Goal: Transaction & Acquisition: Purchase product/service

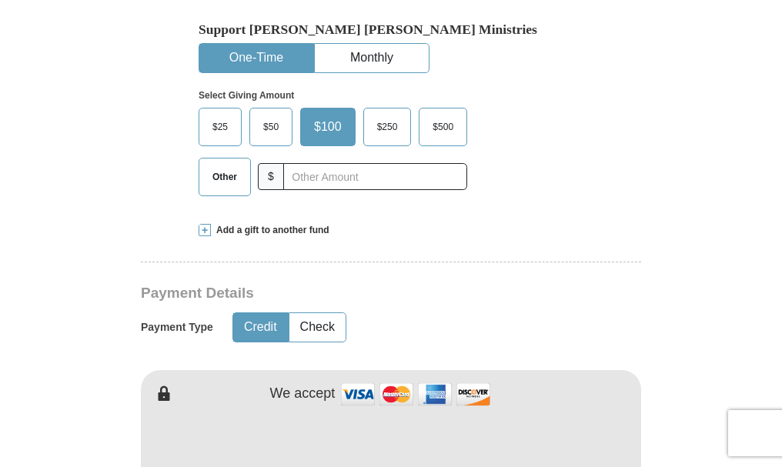
click at [265, 57] on button "One-Time" at bounding box center [256, 58] width 114 height 28
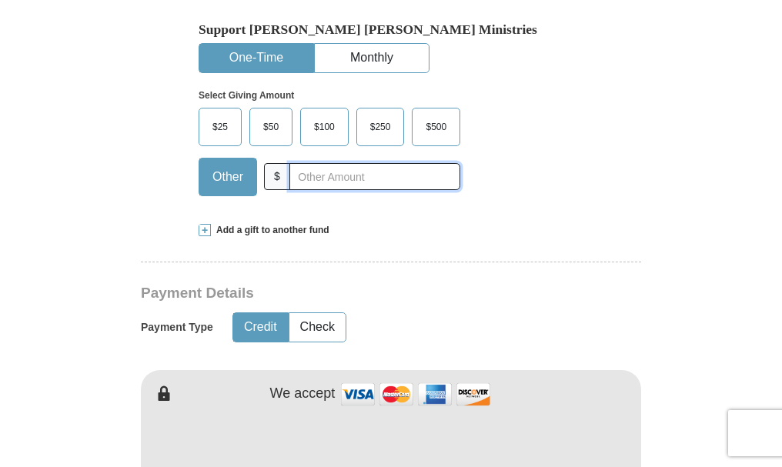
click at [291, 178] on input "text" at bounding box center [374, 176] width 171 height 27
type input "150.00"
click at [230, 183] on span "Other" at bounding box center [228, 176] width 46 height 23
click at [0, 0] on input "Other" at bounding box center [0, 0] width 0 height 0
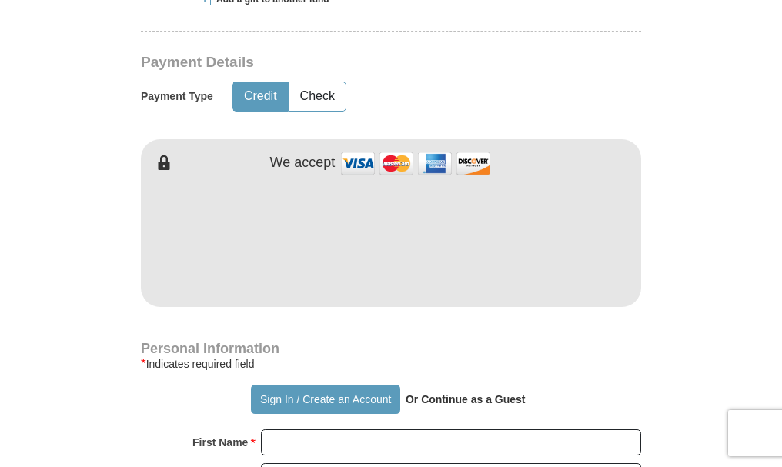
scroll to position [769, 0]
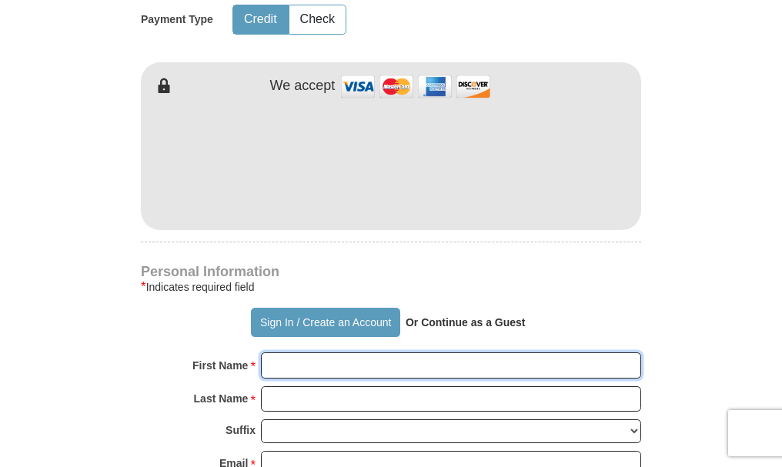
type input "[PERSON_NAME]"
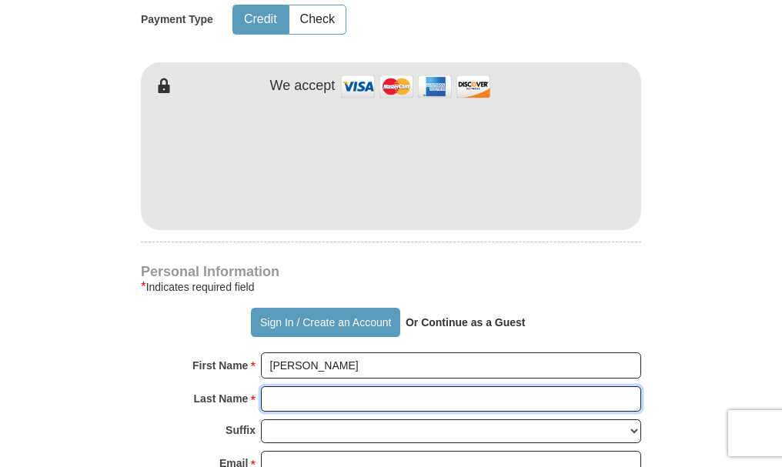
type input "[PERSON_NAME]"
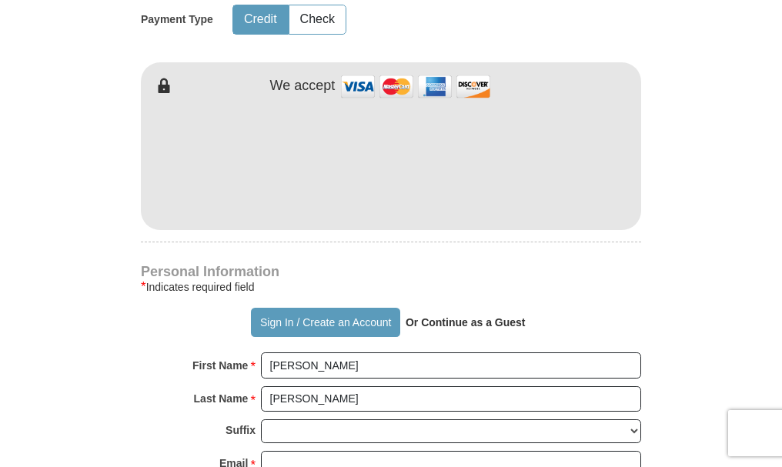
click at [308, 215] on iframe at bounding box center [391, 160] width 500 height 131
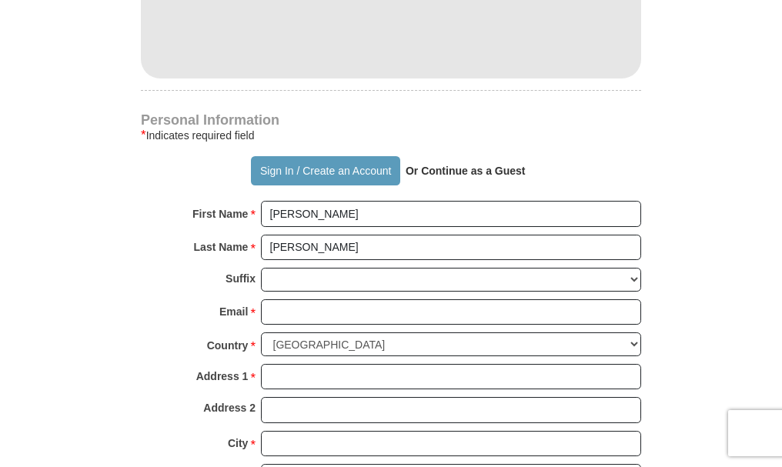
scroll to position [923, 0]
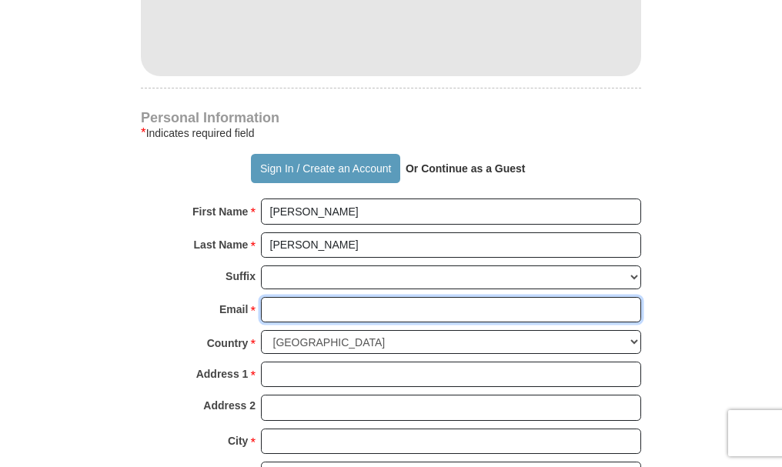
click at [282, 304] on input "Email *" at bounding box center [451, 310] width 380 height 26
type input "[EMAIL_ADDRESS][DOMAIN_NAME]"
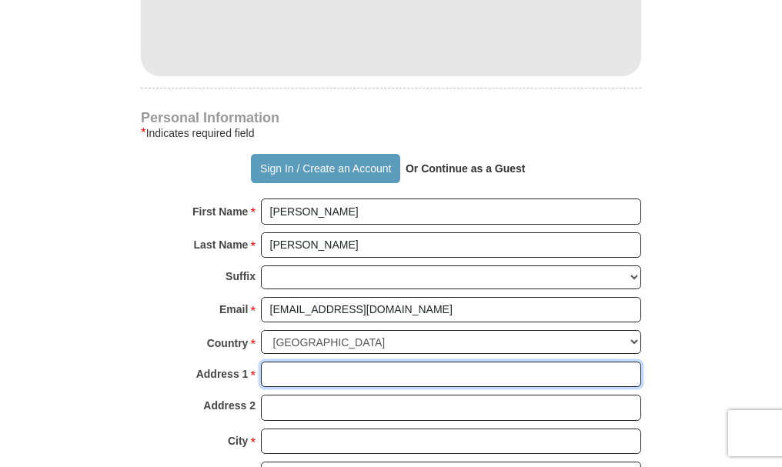
type input "[STREET_ADDRESS]"
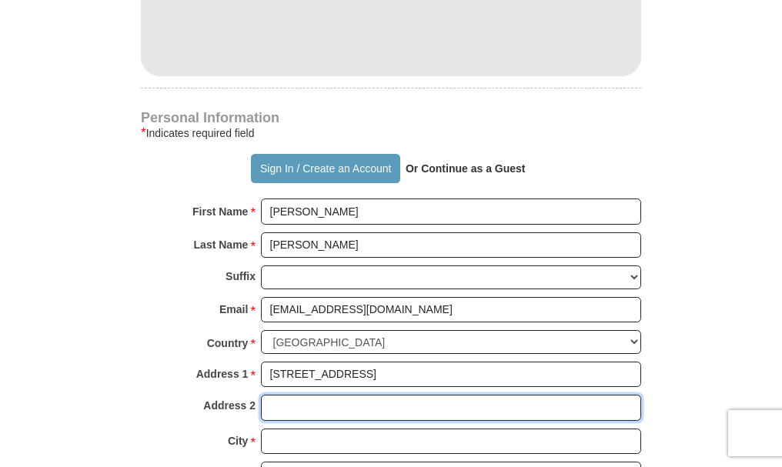
type input "09204"
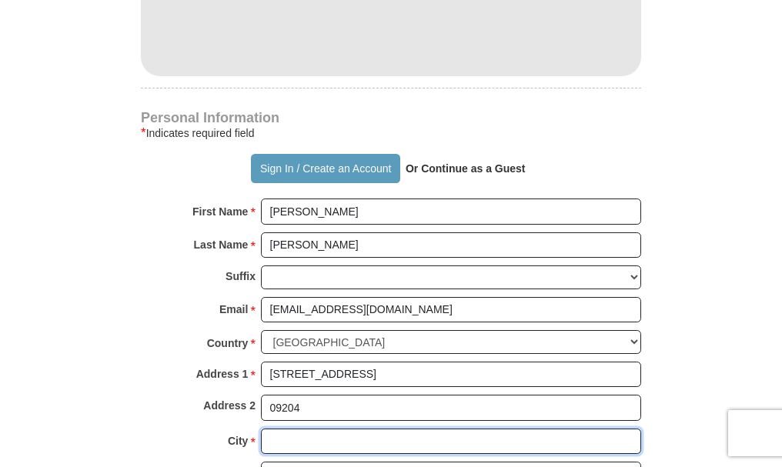
type input "winter garden"
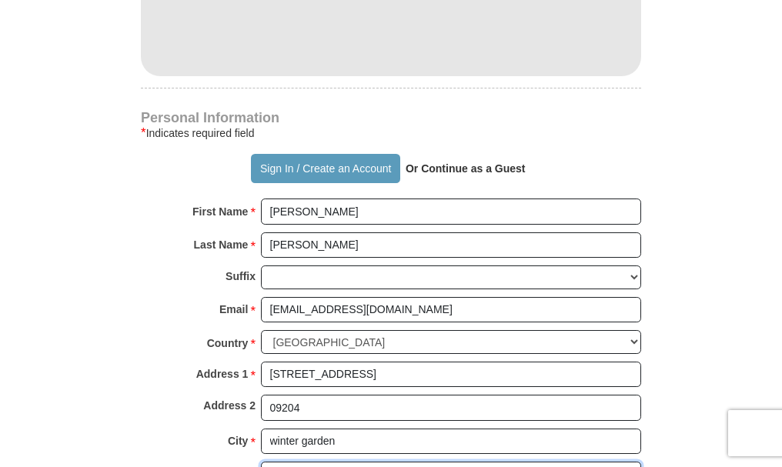
select select "FL"
type input "34787"
type input "9186886821"
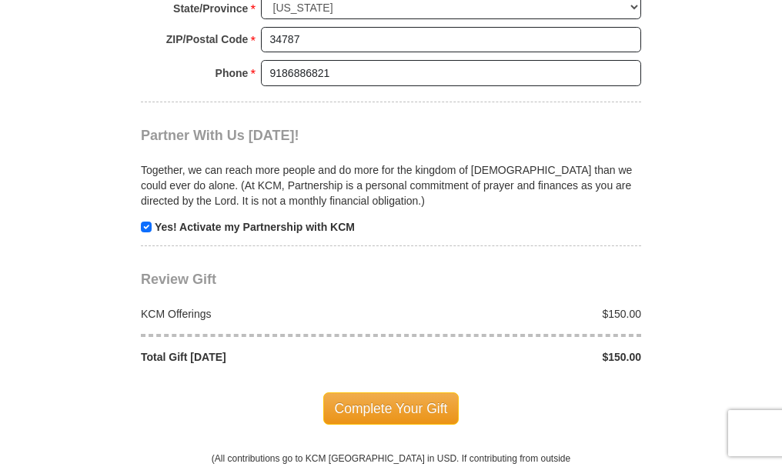
scroll to position [1462, 0]
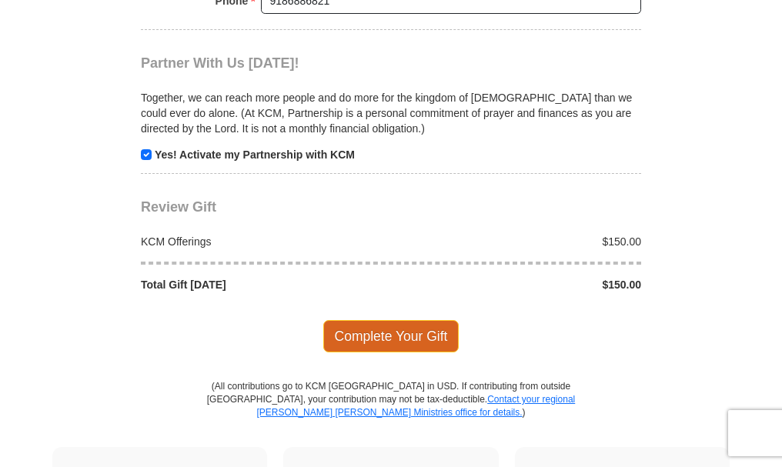
click at [395, 336] on span "Complete Your Gift" at bounding box center [391, 336] width 136 height 32
